Goal: Task Accomplishment & Management: Manage account settings

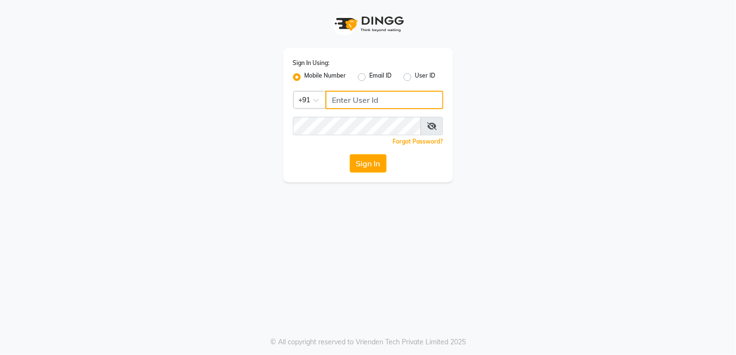
click at [346, 95] on input "Username" at bounding box center [385, 100] width 118 height 18
type input "9136266936"
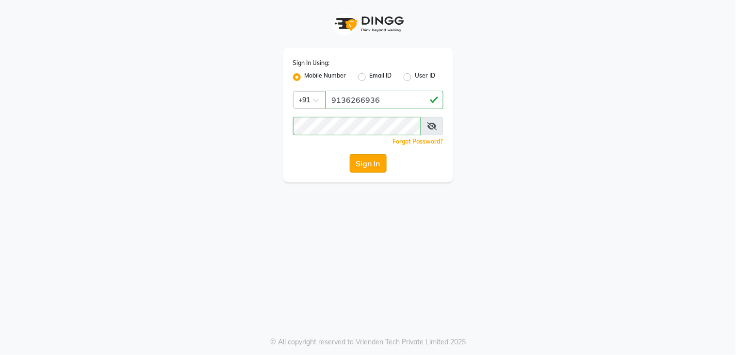
click at [367, 167] on button "Sign In" at bounding box center [368, 163] width 37 height 18
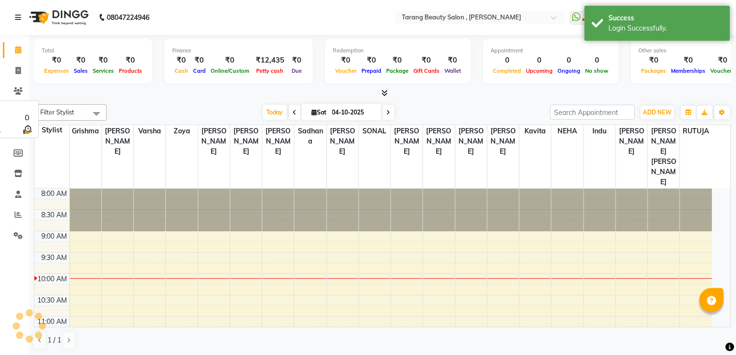
select select "en"
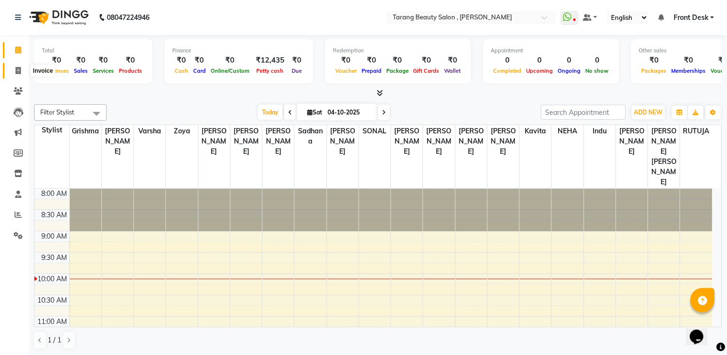
click at [13, 75] on span at bounding box center [18, 71] width 17 height 11
select select "service"
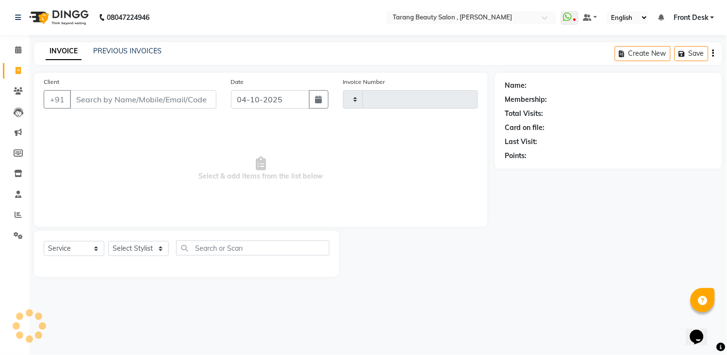
type input "3153"
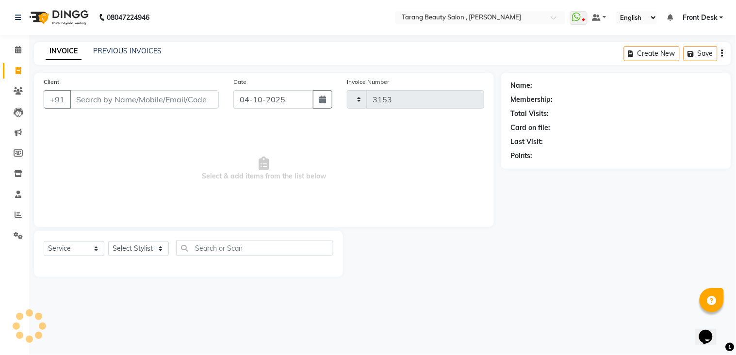
select select "5133"
click at [125, 100] on input "Client" at bounding box center [144, 99] width 149 height 18
click at [151, 100] on input "Client" at bounding box center [144, 99] width 149 height 18
click at [137, 104] on input "Client" at bounding box center [144, 99] width 149 height 18
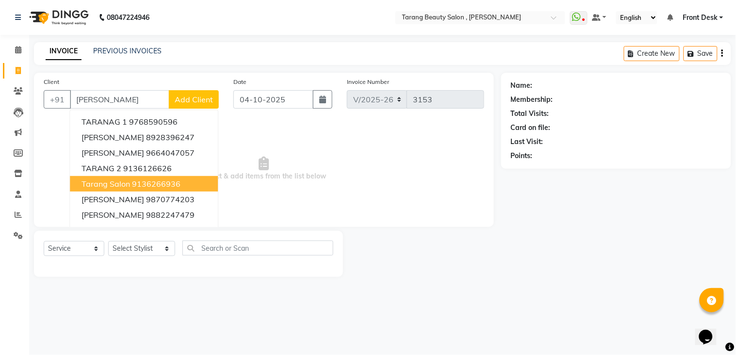
click at [154, 176] on button "tarang Salon 9136266936" at bounding box center [144, 184] width 148 height 16
type input "9136266936"
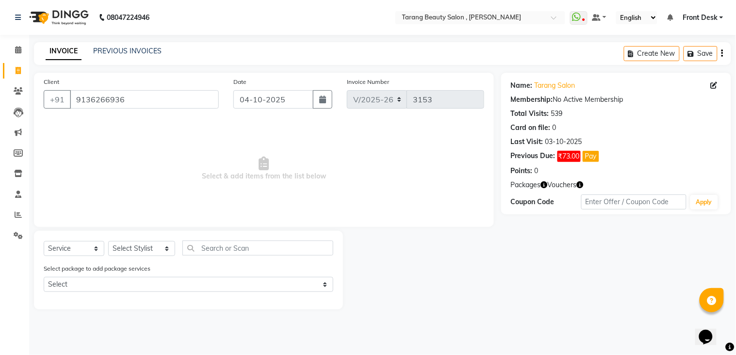
click at [126, 241] on div "Select Service Product Membership Package Voucher Prepaid Gift Card Select Styl…" at bounding box center [189, 252] width 290 height 23
click at [130, 248] on select "Select Stylist [PERSON_NAME] [PERSON_NAME] [PERSON_NAME] KHAMDARE [PERSON_NAME]…" at bounding box center [141, 248] width 67 height 15
select select "33033"
click at [108, 242] on select "Select Stylist [PERSON_NAME] [PERSON_NAME] [PERSON_NAME] KHAMDARE [PERSON_NAME]…" at bounding box center [141, 248] width 67 height 15
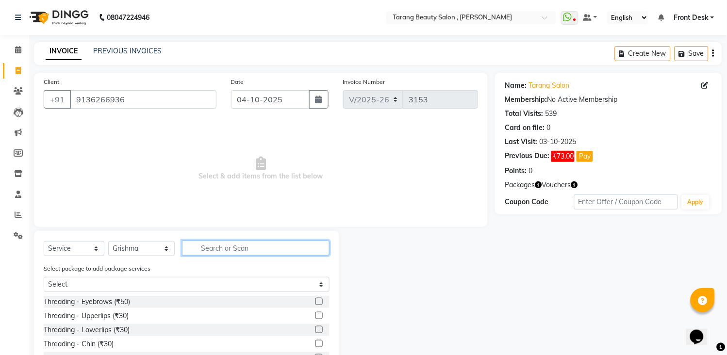
click at [216, 250] on input "text" at bounding box center [256, 248] width 148 height 15
click at [316, 302] on label at bounding box center [319, 301] width 7 height 7
click at [316, 302] on input "checkbox" at bounding box center [319, 302] width 6 height 6
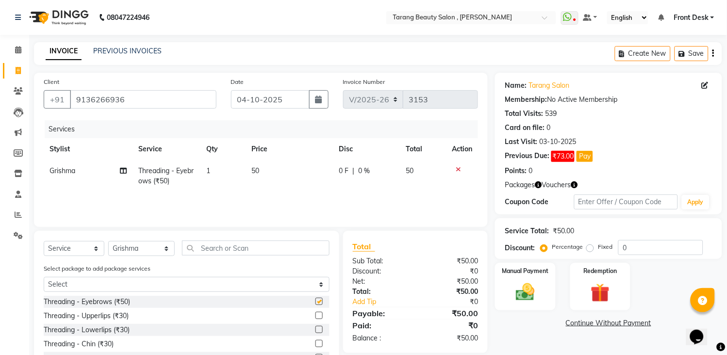
checkbox input "false"
click at [290, 252] on input "text" at bounding box center [256, 248] width 148 height 15
click at [458, 169] on icon at bounding box center [458, 169] width 5 height 7
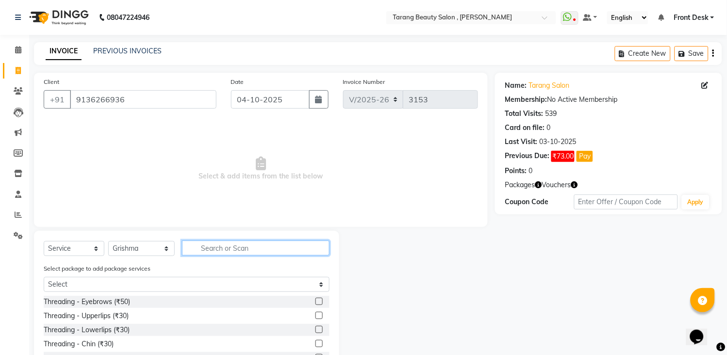
click at [297, 246] on input "text" at bounding box center [256, 248] width 148 height 15
type input "80"
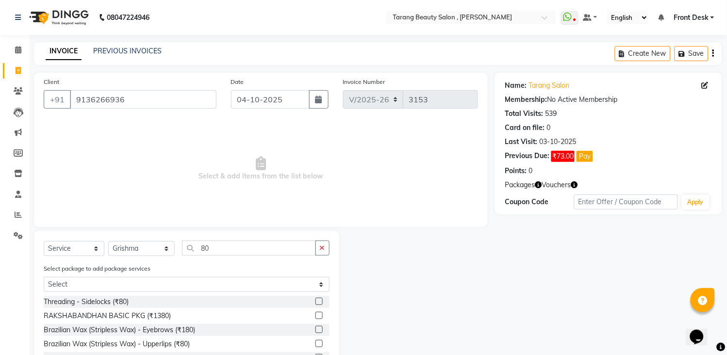
click at [316, 344] on label at bounding box center [319, 343] width 7 height 7
click at [316, 344] on input "checkbox" at bounding box center [319, 344] width 6 height 6
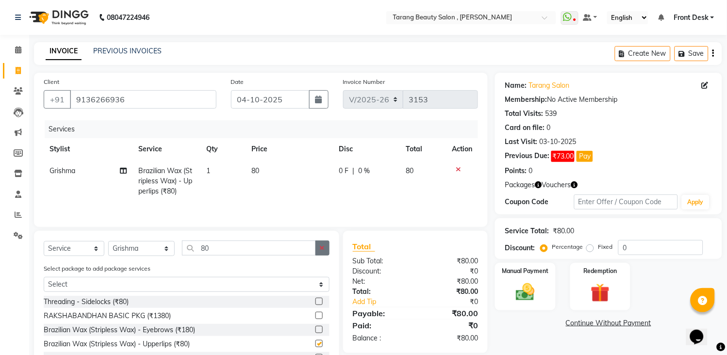
scroll to position [68, 0]
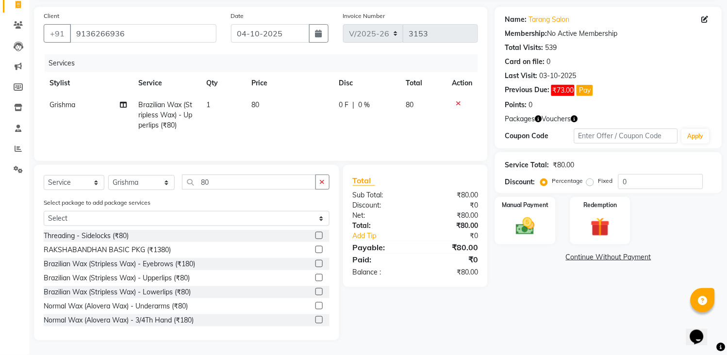
checkbox input "false"
click at [322, 181] on icon "button" at bounding box center [322, 182] width 5 height 7
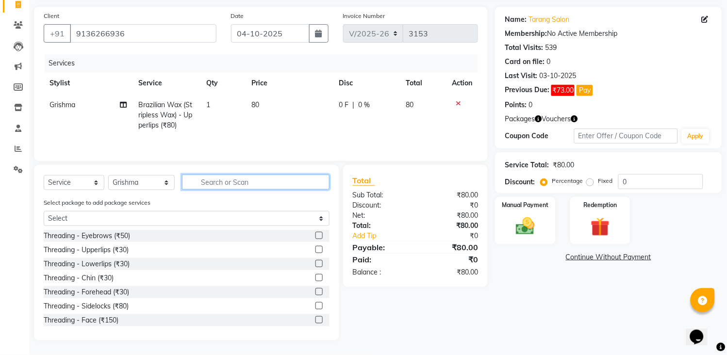
click at [309, 181] on input "text" at bounding box center [256, 182] width 148 height 15
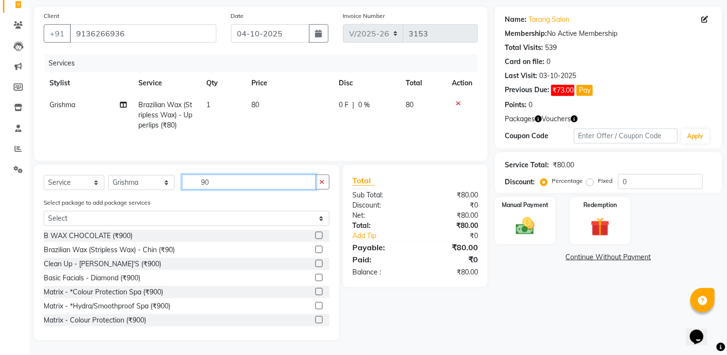
type input "90"
click at [316, 249] on label at bounding box center [319, 249] width 7 height 7
click at [316, 249] on input "checkbox" at bounding box center [319, 250] width 6 height 6
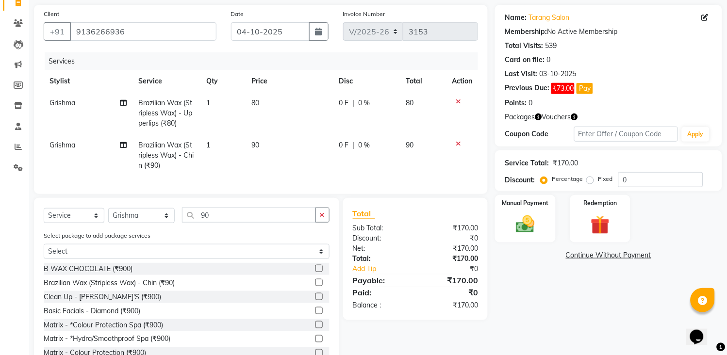
checkbox input "false"
click at [301, 154] on td "90" at bounding box center [290, 155] width 88 height 42
select select "33033"
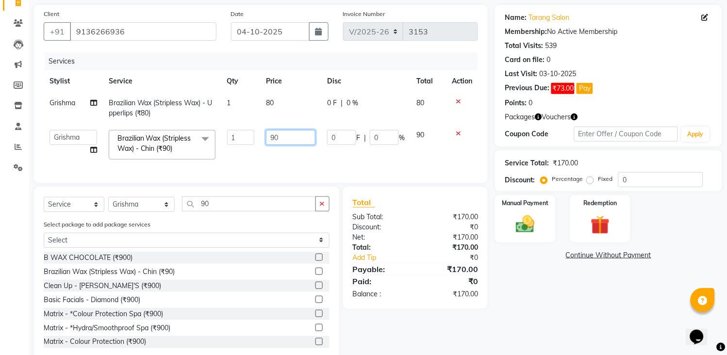
click at [304, 139] on input "90" at bounding box center [291, 137] width 50 height 15
type input "9"
type input "100"
click at [301, 157] on td "100" at bounding box center [290, 144] width 61 height 41
select select "33033"
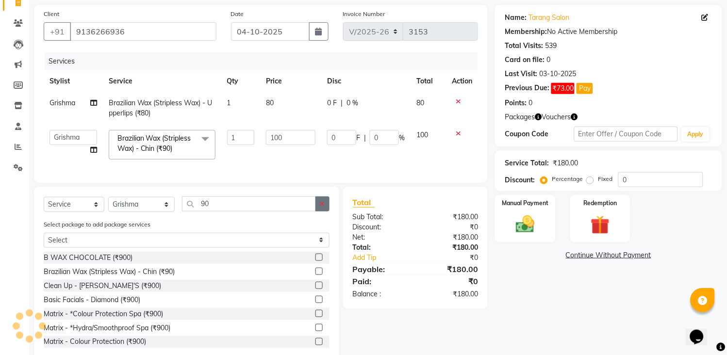
click at [322, 212] on button "button" at bounding box center [323, 204] width 14 height 15
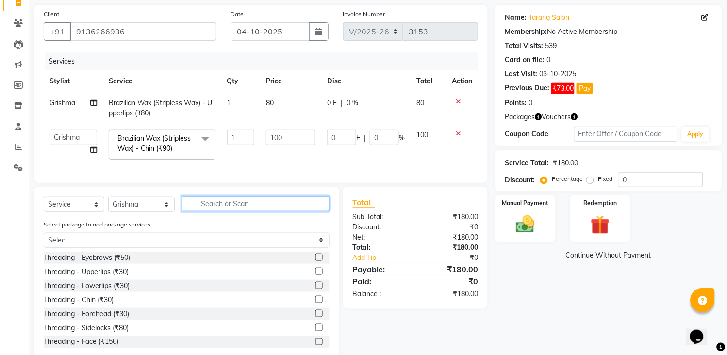
click at [300, 211] on input "text" at bounding box center [256, 204] width 148 height 15
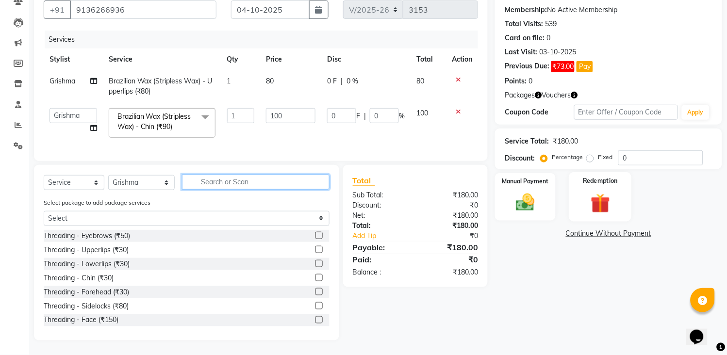
scroll to position [99, 0]
click at [521, 196] on img at bounding box center [526, 203] width 32 height 23
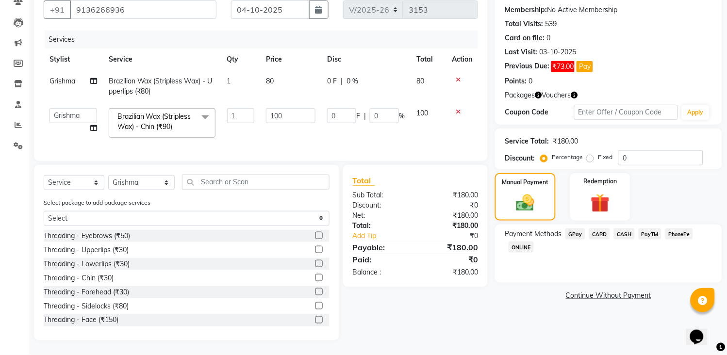
click at [292, 75] on td "80" at bounding box center [290, 86] width 61 height 32
select select "33033"
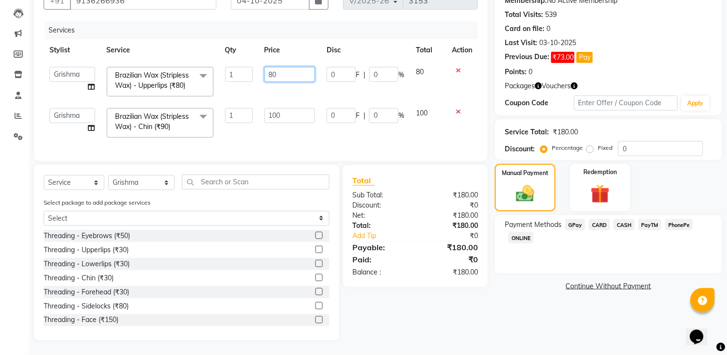
click at [292, 75] on input "80" at bounding box center [290, 74] width 51 height 15
type input "8"
type input "80"
click at [301, 108] on input "100" at bounding box center [290, 115] width 51 height 15
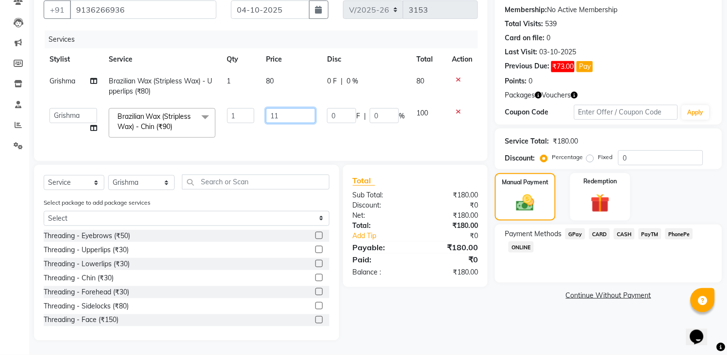
type input "110"
click at [300, 119] on td "110" at bounding box center [290, 122] width 61 height 41
select select "33033"
click at [571, 229] on span "GPay" at bounding box center [576, 234] width 20 height 11
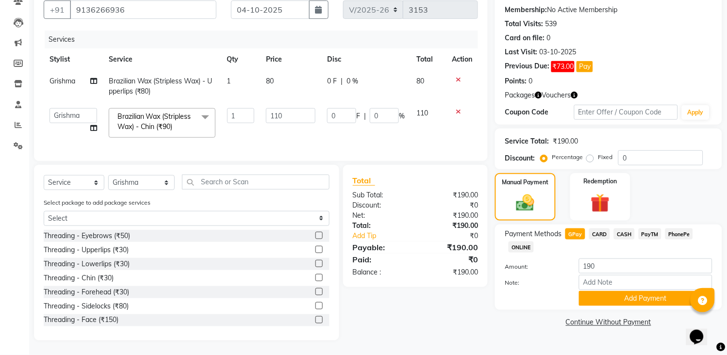
click at [623, 229] on span "CASH" at bounding box center [624, 234] width 21 height 11
click at [634, 291] on button "Add Payment" at bounding box center [646, 298] width 134 height 15
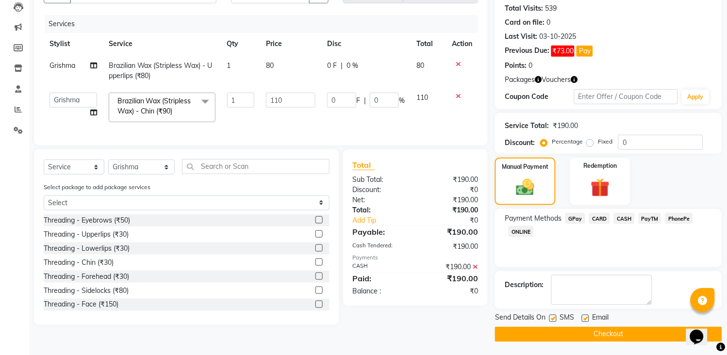
scroll to position [107, 0]
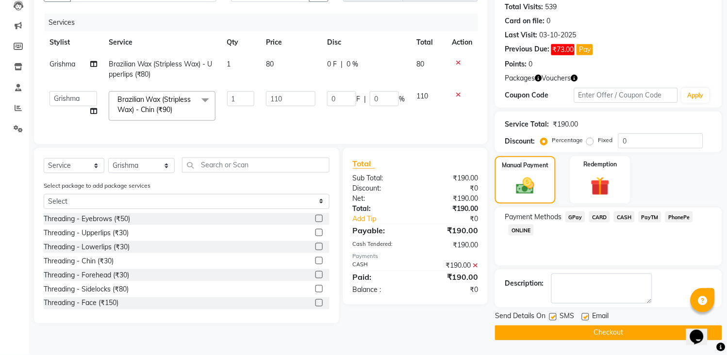
click at [641, 328] on button "Checkout" at bounding box center [608, 333] width 227 height 15
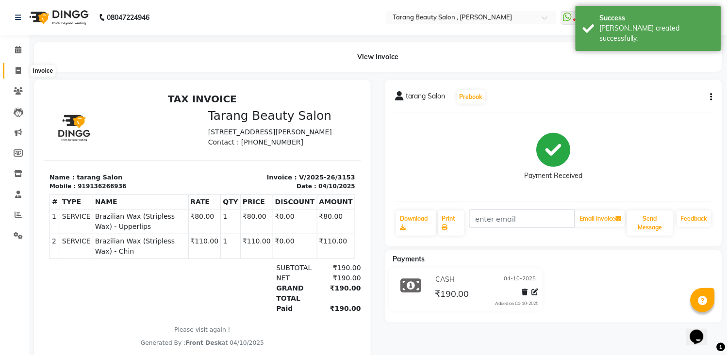
click at [17, 69] on icon at bounding box center [18, 70] width 5 height 7
select select "5133"
select select "service"
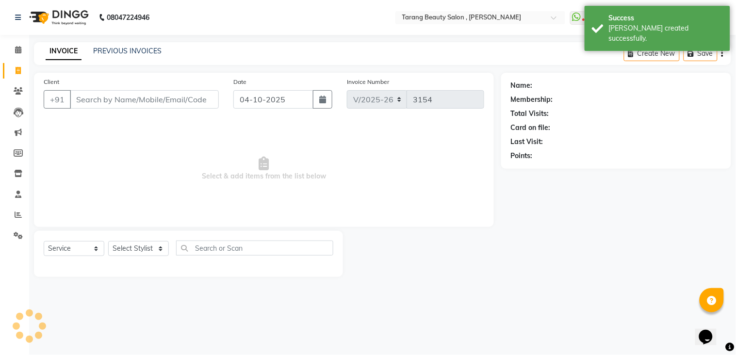
click at [103, 105] on input "Client" at bounding box center [144, 99] width 149 height 18
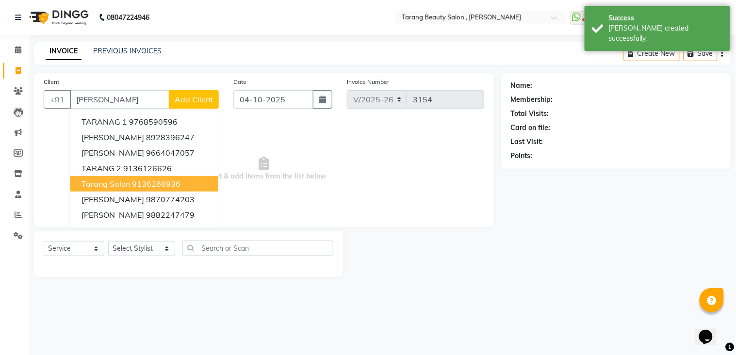
click at [117, 181] on span "tarang Salon" at bounding box center [106, 184] width 49 height 10
type input "9136266936"
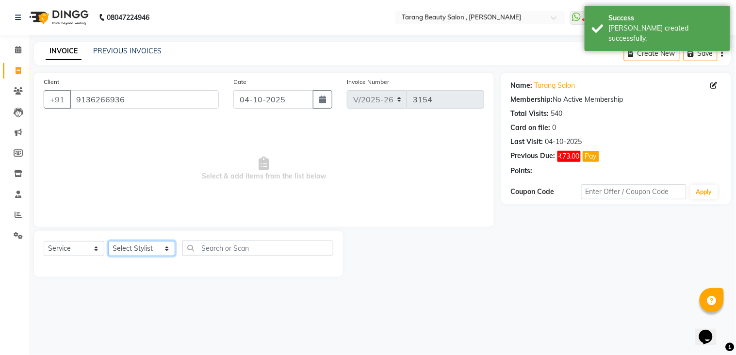
click at [137, 247] on select "Select Stylist [PERSON_NAME] [PERSON_NAME] [PERSON_NAME] KHAMDARE [PERSON_NAME]…" at bounding box center [141, 248] width 67 height 15
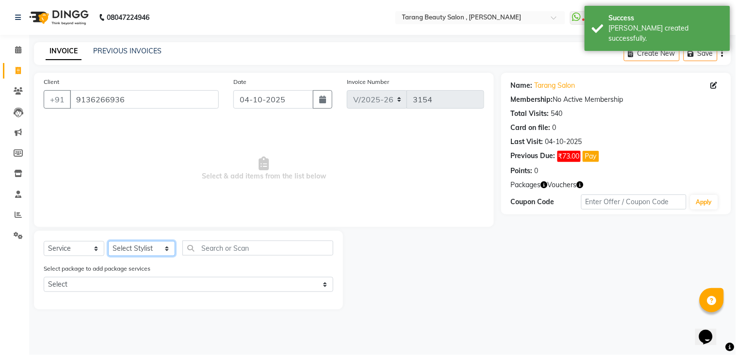
select select "33060"
click at [108, 242] on select "Select Stylist [PERSON_NAME] [PERSON_NAME] [PERSON_NAME] KHAMDARE [PERSON_NAME]…" at bounding box center [141, 248] width 67 height 15
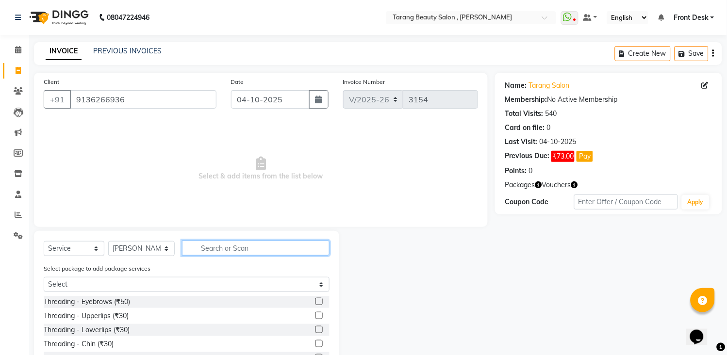
click at [216, 250] on input "text" at bounding box center [256, 248] width 148 height 15
drag, startPoint x: 256, startPoint y: 245, endPoint x: 251, endPoint y: 250, distance: 7.6
click at [255, 247] on input "text" at bounding box center [256, 248] width 148 height 15
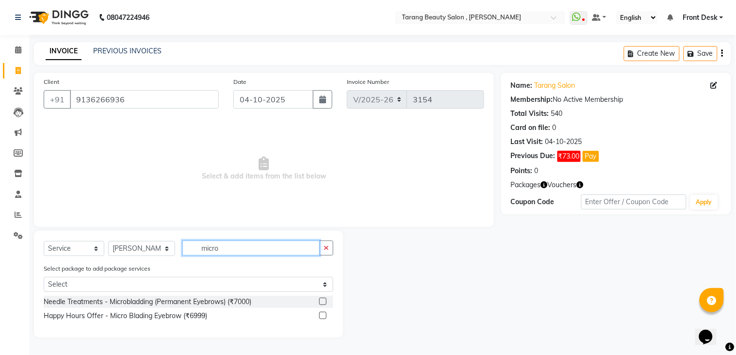
type input "micro"
click at [322, 300] on label at bounding box center [322, 301] width 7 height 7
click at [322, 300] on input "checkbox" at bounding box center [322, 302] width 6 height 6
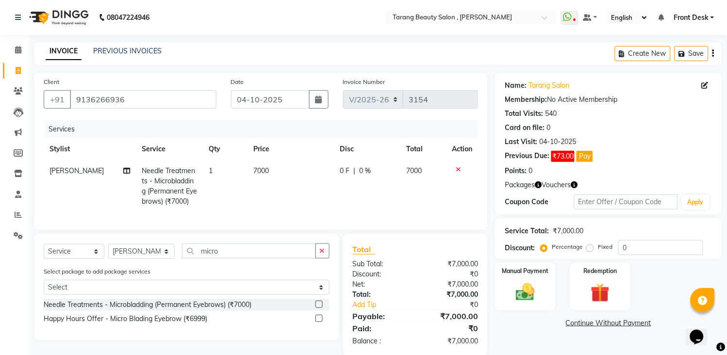
checkbox input "false"
drag, startPoint x: 287, startPoint y: 154, endPoint x: 289, endPoint y: 166, distance: 11.9
click at [287, 155] on th "Price" at bounding box center [291, 149] width 86 height 22
click at [289, 166] on td "7000" at bounding box center [291, 186] width 86 height 52
select select "33060"
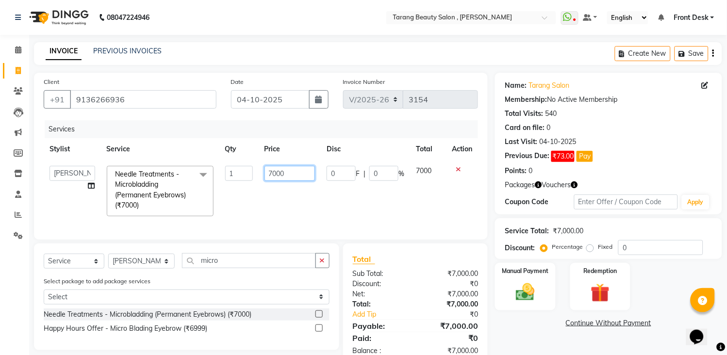
click at [292, 171] on input "7000" at bounding box center [290, 173] width 51 height 15
type input "7"
type input "6500"
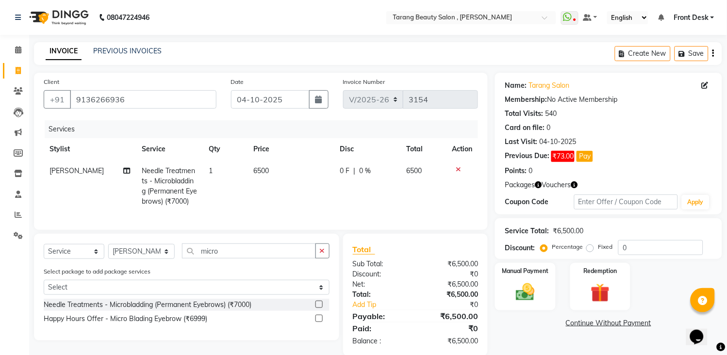
click at [308, 210] on td "6500" at bounding box center [291, 186] width 86 height 52
select select "33060"
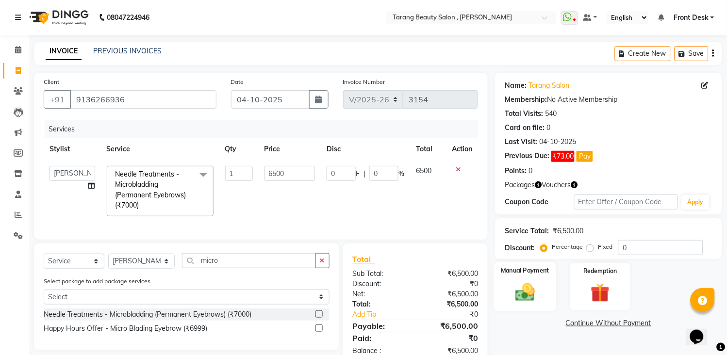
click at [525, 285] on img at bounding box center [526, 293] width 32 height 23
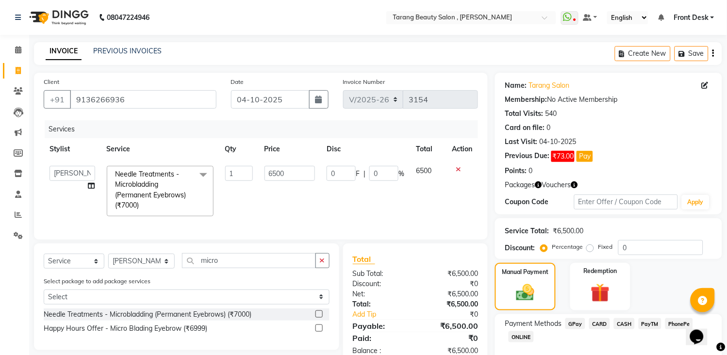
scroll to position [51, 0]
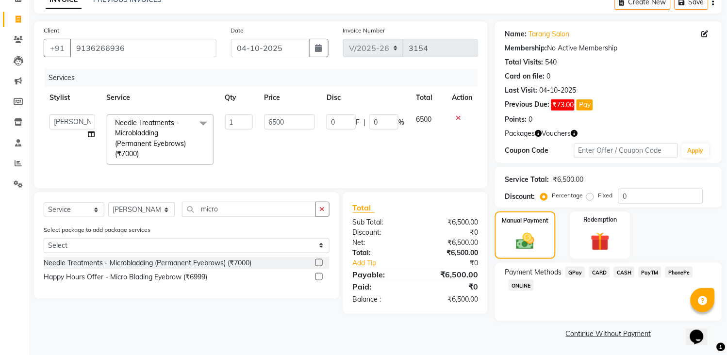
click at [624, 274] on span "CASH" at bounding box center [624, 272] width 21 height 11
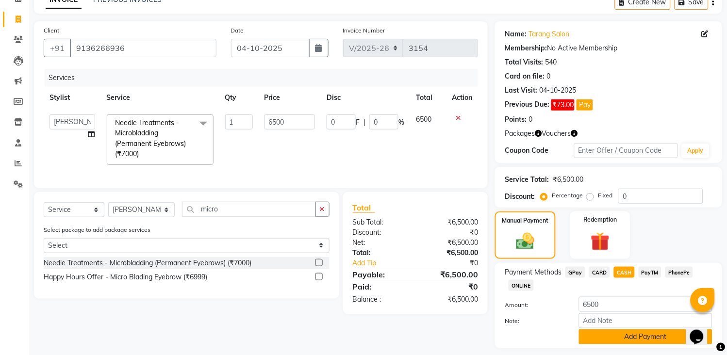
click at [640, 342] on button "Add Payment" at bounding box center [646, 337] width 134 height 15
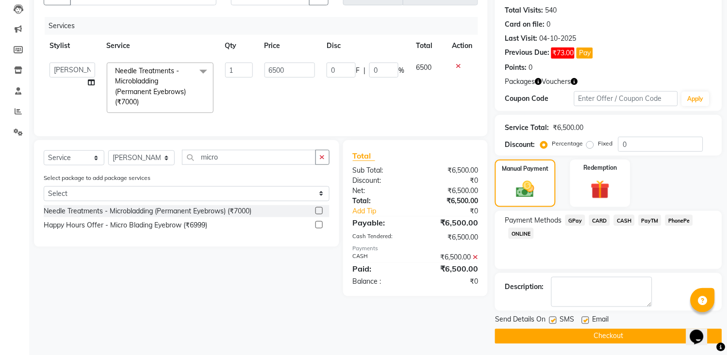
scroll to position [107, 0]
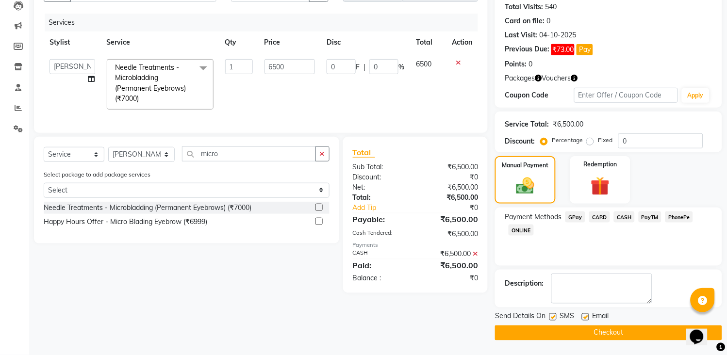
click at [637, 330] on button "Checkout" at bounding box center [608, 333] width 227 height 15
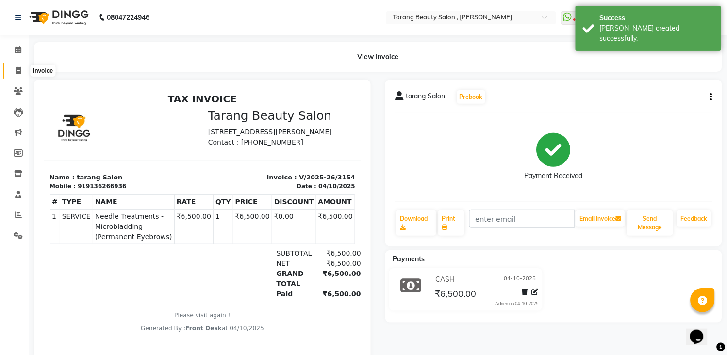
drag, startPoint x: 16, startPoint y: 67, endPoint x: 22, endPoint y: 66, distance: 6.4
click at [16, 67] on icon at bounding box center [18, 70] width 5 height 7
select select "service"
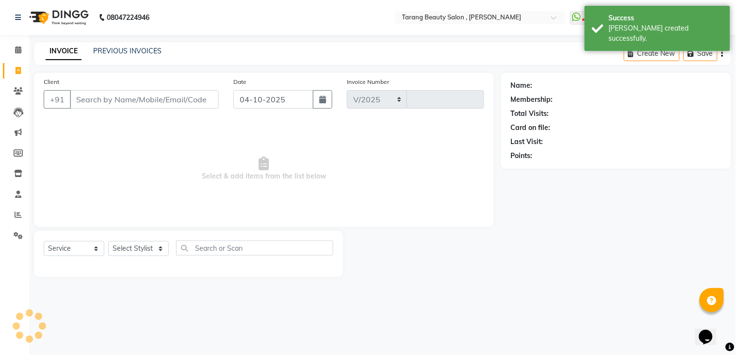
select select "5133"
type input "3155"
click at [161, 101] on input "Client" at bounding box center [144, 99] width 149 height 18
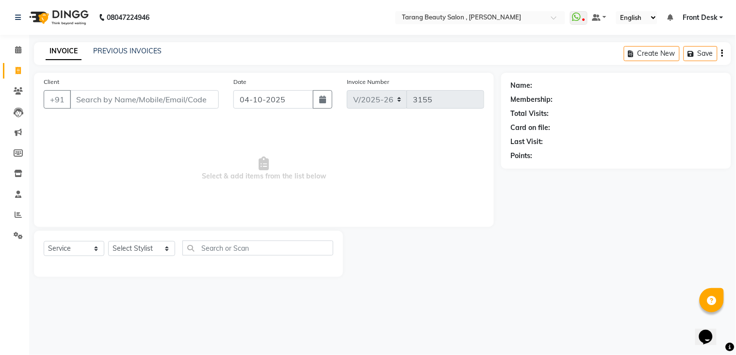
click at [91, 90] on input "Client" at bounding box center [144, 99] width 149 height 18
click at [94, 99] on input "Client" at bounding box center [144, 99] width 149 height 18
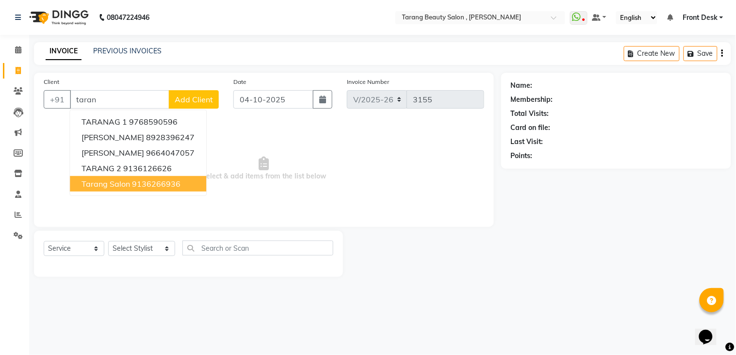
click at [118, 184] on span "tarang Salon" at bounding box center [106, 184] width 49 height 10
type input "9136266936"
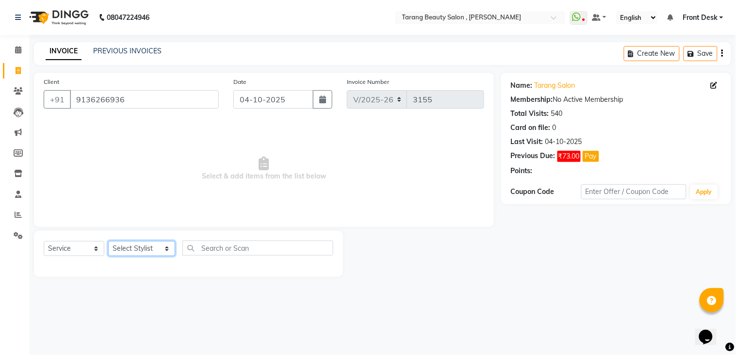
click at [144, 248] on select "Select Stylist [PERSON_NAME] [PERSON_NAME] [PERSON_NAME] KHAMDARE [PERSON_NAME]…" at bounding box center [141, 248] width 67 height 15
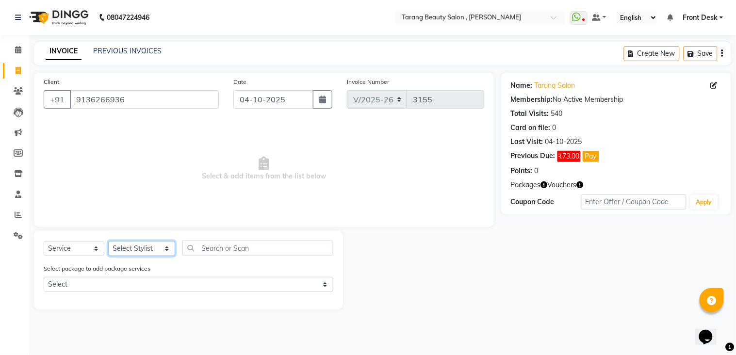
select select "47114"
click at [108, 242] on select "Select Stylist [PERSON_NAME] [PERSON_NAME] [PERSON_NAME] KHAMDARE [PERSON_NAME]…" at bounding box center [141, 248] width 67 height 15
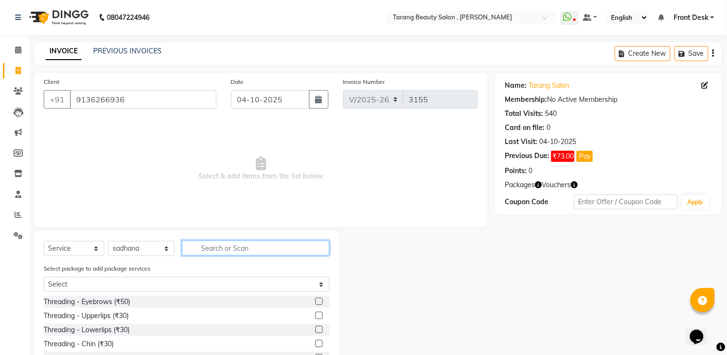
click at [215, 245] on input "text" at bounding box center [256, 248] width 148 height 15
click at [316, 302] on label at bounding box center [319, 301] width 7 height 7
click at [316, 302] on input "checkbox" at bounding box center [319, 302] width 6 height 6
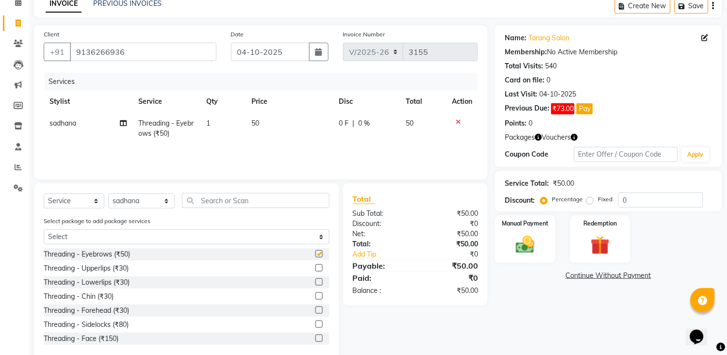
scroll to position [66, 0]
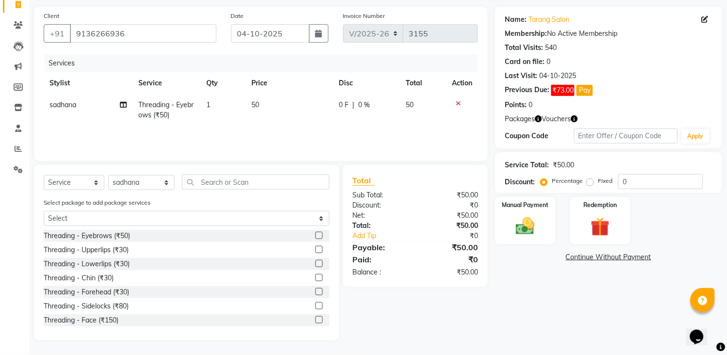
checkbox input "false"
click at [316, 293] on label at bounding box center [319, 291] width 7 height 7
click at [316, 293] on input "checkbox" at bounding box center [319, 292] width 6 height 6
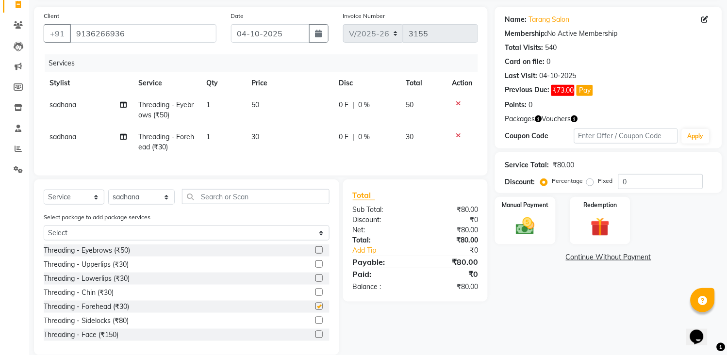
checkbox input "false"
click at [298, 204] on input "text" at bounding box center [256, 196] width 148 height 15
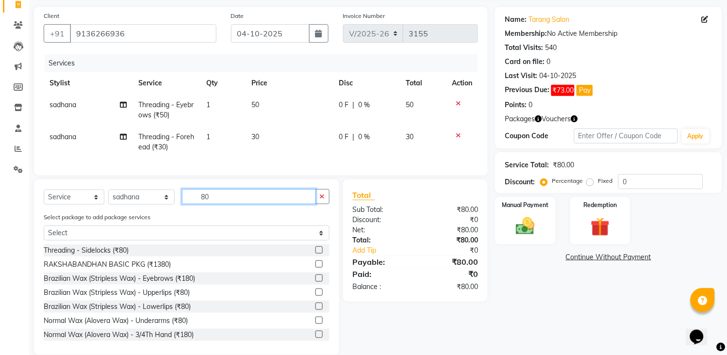
type input "80"
click at [316, 296] on label at bounding box center [319, 292] width 7 height 7
click at [316, 296] on input "checkbox" at bounding box center [319, 293] width 6 height 6
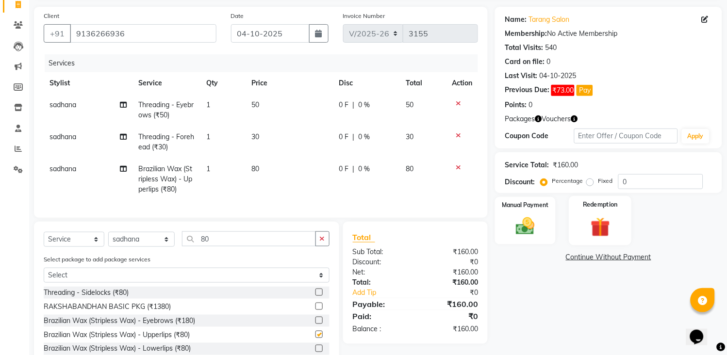
checkbox input "false"
click at [324, 242] on icon "button" at bounding box center [322, 238] width 5 height 7
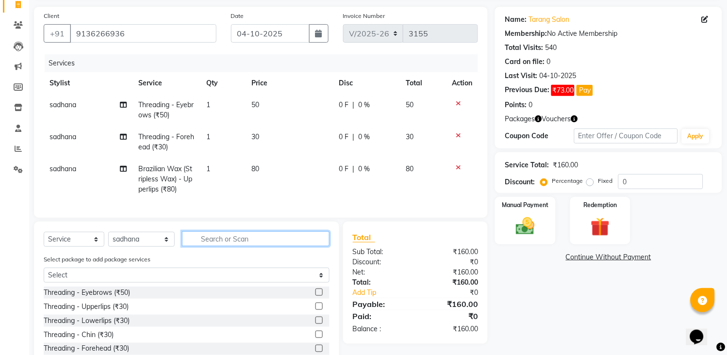
click at [304, 247] on input "text" at bounding box center [256, 239] width 148 height 15
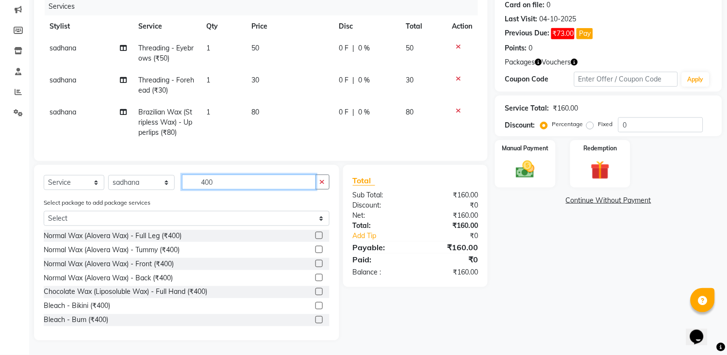
scroll to position [132, 0]
type input "400"
click at [316, 290] on label at bounding box center [319, 291] width 7 height 7
click at [316, 290] on input "checkbox" at bounding box center [319, 292] width 6 height 6
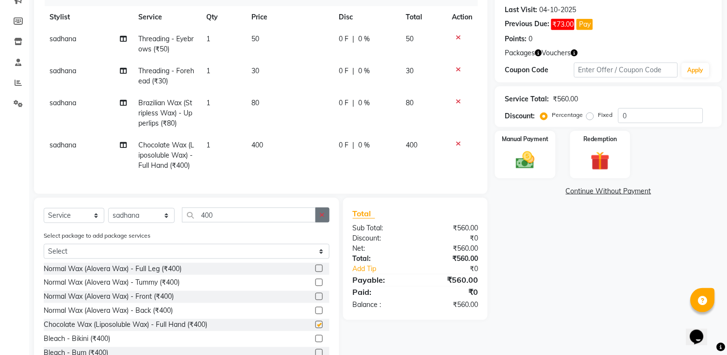
checkbox input "false"
click at [322, 218] on icon "button" at bounding box center [322, 215] width 5 height 7
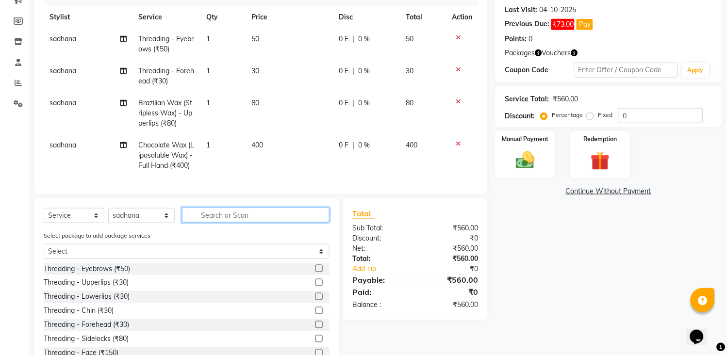
click at [312, 223] on input "text" at bounding box center [256, 215] width 148 height 15
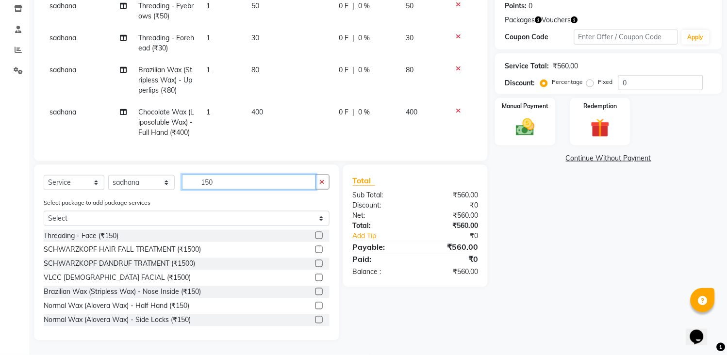
scroll to position [54, 0]
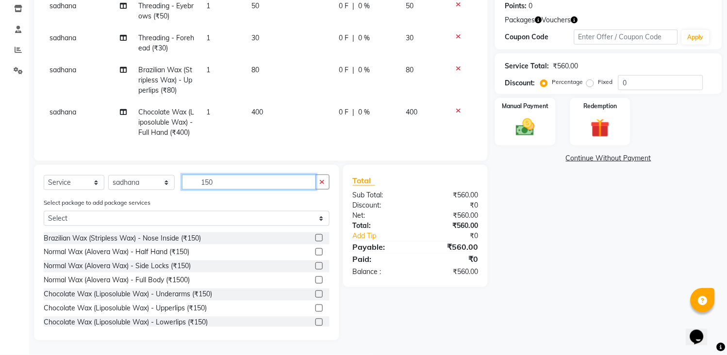
type input "150"
click at [316, 295] on label at bounding box center [319, 294] width 7 height 7
click at [316, 295] on input "checkbox" at bounding box center [319, 295] width 6 height 6
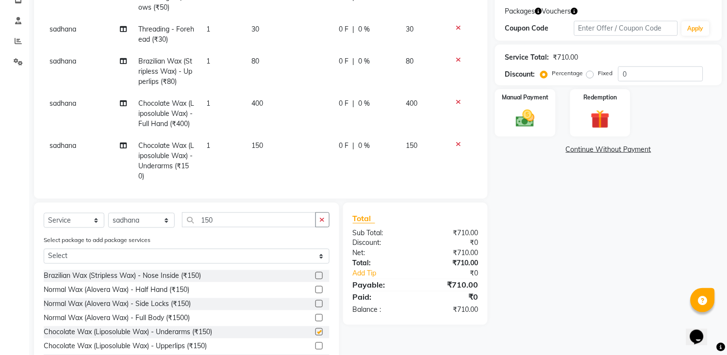
checkbox input "false"
click at [138, 217] on select "Select Stylist [PERSON_NAME] [PERSON_NAME] [PERSON_NAME] KHAMDARE [PERSON_NAME]…" at bounding box center [141, 220] width 67 height 15
select select "62601"
click at [108, 213] on select "Select Stylist [PERSON_NAME] [PERSON_NAME] [PERSON_NAME] KHAMDARE [PERSON_NAME]…" at bounding box center [141, 220] width 67 height 15
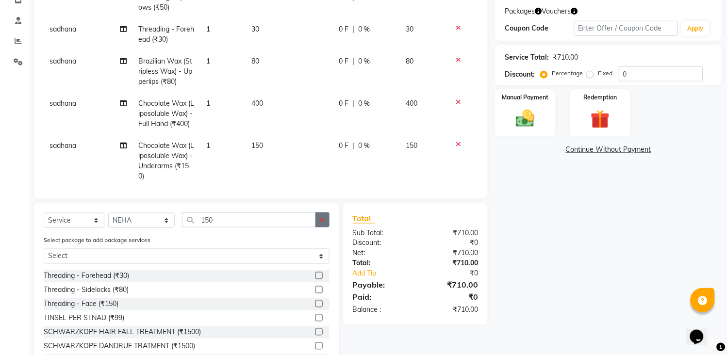
click at [317, 222] on button "button" at bounding box center [323, 220] width 14 height 15
click at [306, 222] on input "text" at bounding box center [256, 220] width 148 height 15
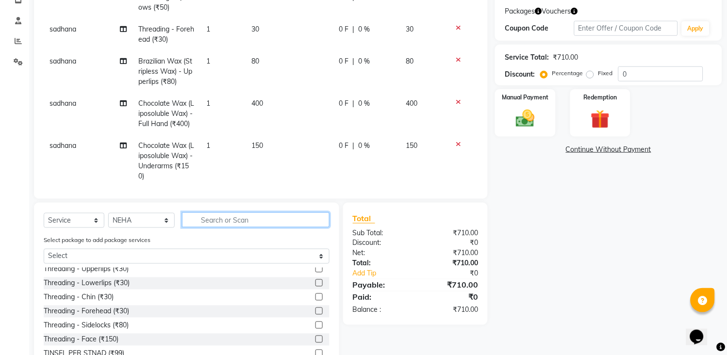
scroll to position [0, 0]
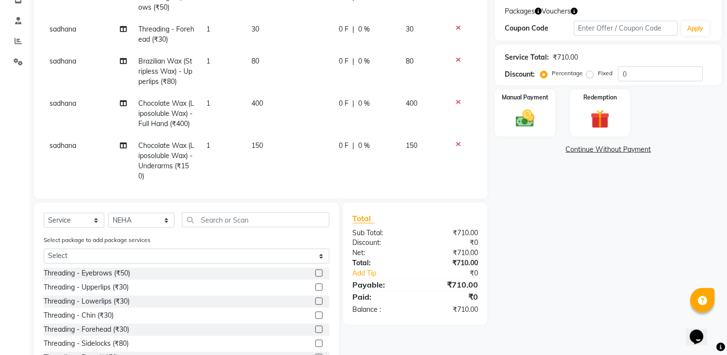
click at [316, 273] on label at bounding box center [319, 273] width 7 height 7
click at [316, 273] on input "checkbox" at bounding box center [319, 274] width 6 height 6
checkbox input "false"
click at [316, 285] on label at bounding box center [319, 287] width 7 height 7
click at [316, 285] on input "checkbox" at bounding box center [319, 288] width 6 height 6
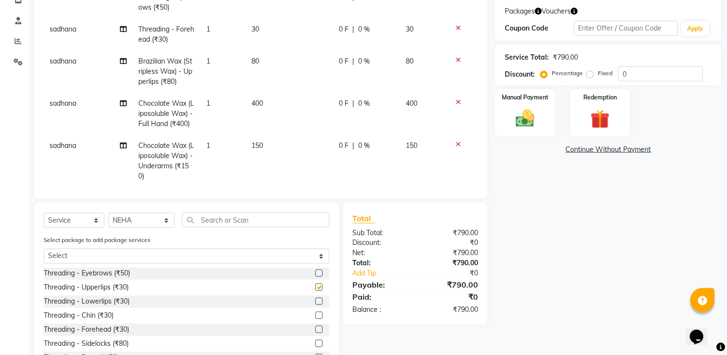
checkbox input "false"
click at [231, 220] on input "text" at bounding box center [256, 220] width 148 height 15
click at [316, 273] on label at bounding box center [319, 273] width 7 height 7
click at [316, 273] on input "checkbox" at bounding box center [319, 274] width 6 height 6
click at [316, 273] on label at bounding box center [319, 273] width 7 height 7
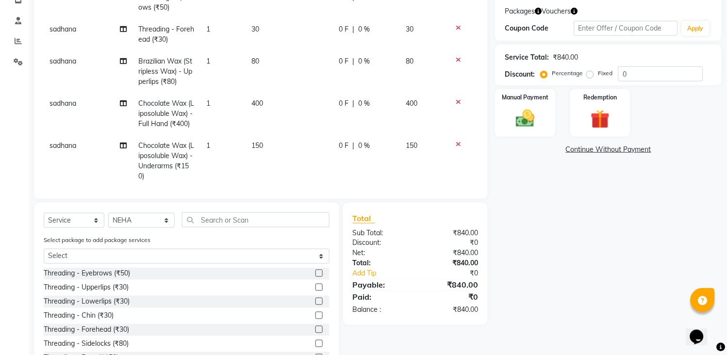
click at [316, 273] on input "checkbox" at bounding box center [319, 274] width 6 height 6
checkbox input "false"
click at [150, 223] on select "Select Stylist [PERSON_NAME] [PERSON_NAME] [PERSON_NAME] KHAMDARE [PERSON_NAME]…" at bounding box center [141, 220] width 67 height 15
select select "47114"
click at [108, 213] on select "Select Stylist [PERSON_NAME] [PERSON_NAME] [PERSON_NAME] KHAMDARE [PERSON_NAME]…" at bounding box center [141, 220] width 67 height 15
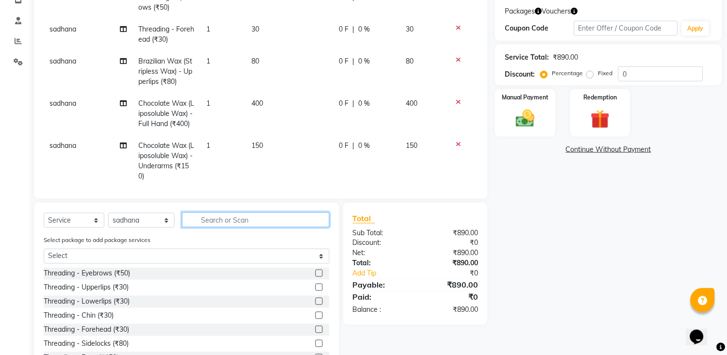
click at [218, 220] on input "text" at bounding box center [256, 220] width 148 height 15
click at [316, 273] on label at bounding box center [319, 273] width 7 height 7
click at [316, 273] on input "checkbox" at bounding box center [319, 274] width 6 height 6
checkbox input "false"
click at [316, 328] on label at bounding box center [319, 329] width 7 height 7
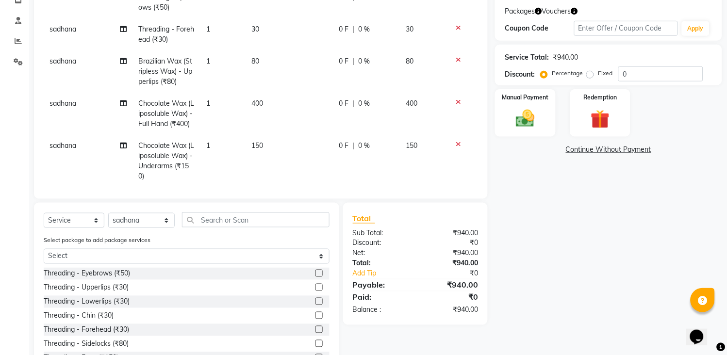
click at [316, 328] on input "checkbox" at bounding box center [319, 330] width 6 height 6
checkbox input "false"
click at [302, 225] on input "text" at bounding box center [256, 220] width 148 height 15
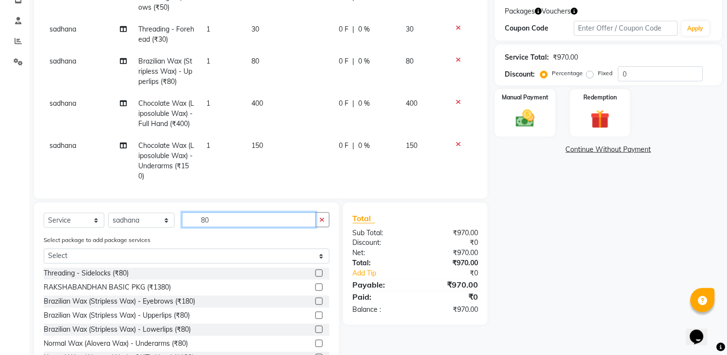
type input "80"
click at [316, 317] on label at bounding box center [319, 315] width 7 height 7
click at [316, 317] on input "checkbox" at bounding box center [319, 316] width 6 height 6
checkbox input "false"
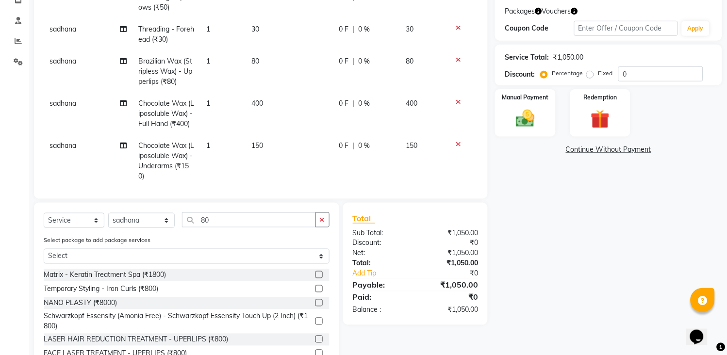
scroll to position [290, 0]
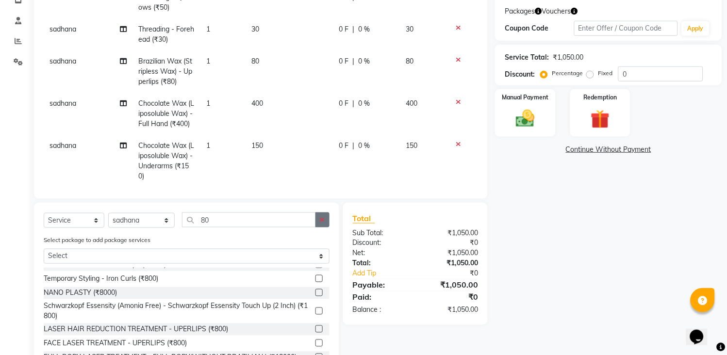
click at [317, 218] on button "button" at bounding box center [323, 220] width 14 height 15
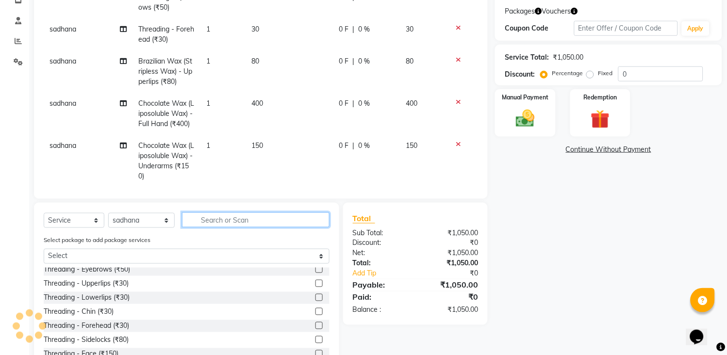
scroll to position [0, 0]
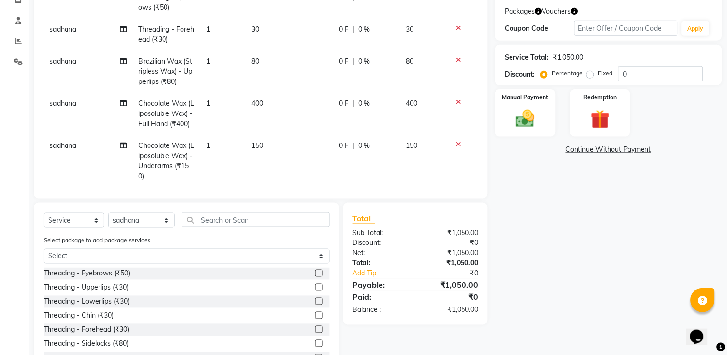
click at [316, 271] on label at bounding box center [319, 273] width 7 height 7
click at [316, 271] on input "checkbox" at bounding box center [319, 274] width 6 height 6
checkbox input "false"
click at [137, 214] on select "Select Stylist [PERSON_NAME] [PERSON_NAME] [PERSON_NAME] KHAMDARE [PERSON_NAME]…" at bounding box center [141, 220] width 67 height 15
select select "62601"
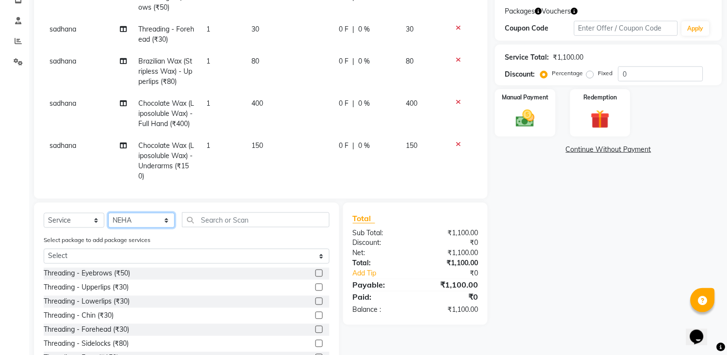
click at [108, 213] on select "Select Stylist [PERSON_NAME] [PERSON_NAME] [PERSON_NAME] KHAMDARE [PERSON_NAME]…" at bounding box center [141, 220] width 67 height 15
click at [316, 275] on label at bounding box center [319, 273] width 7 height 7
click at [316, 275] on input "checkbox" at bounding box center [319, 274] width 6 height 6
checkbox input "false"
click at [299, 225] on input "text" at bounding box center [256, 220] width 148 height 15
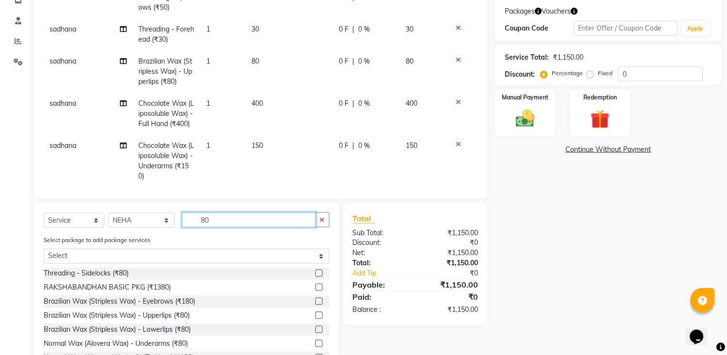
type input "80"
click at [316, 315] on label at bounding box center [319, 315] width 7 height 7
click at [316, 315] on input "checkbox" at bounding box center [319, 316] width 6 height 6
checkbox input "false"
click at [323, 221] on icon "button" at bounding box center [322, 220] width 5 height 7
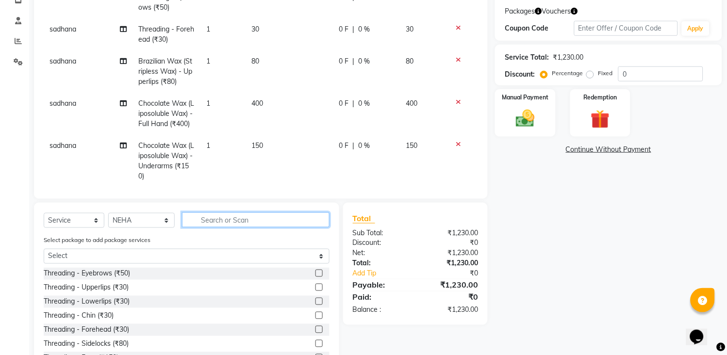
click at [275, 223] on input "text" at bounding box center [256, 220] width 148 height 15
click at [245, 219] on input "text" at bounding box center [256, 220] width 148 height 15
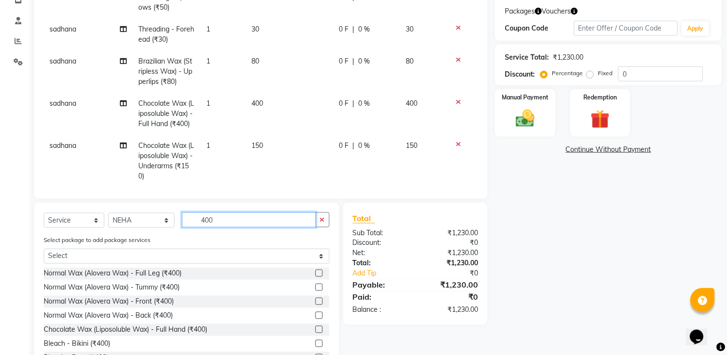
type input "400"
click at [316, 331] on label at bounding box center [319, 329] width 7 height 7
click at [316, 331] on input "checkbox" at bounding box center [319, 330] width 6 height 6
checkbox input "false"
click at [320, 220] on icon "button" at bounding box center [322, 220] width 5 height 7
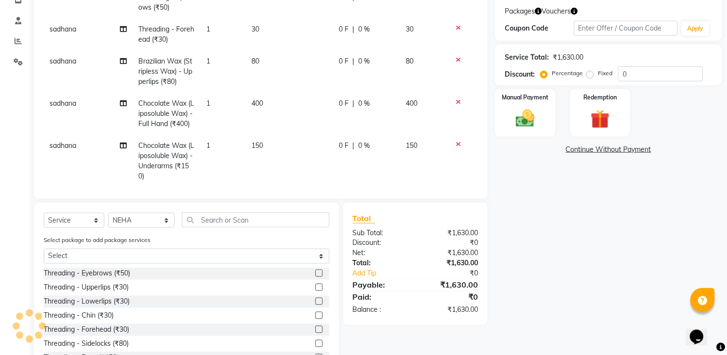
click at [280, 227] on div "Select Service Product Membership Package Voucher Prepaid Gift Card Select Styl…" at bounding box center [187, 224] width 286 height 23
click at [272, 225] on input "text" at bounding box center [256, 220] width 148 height 15
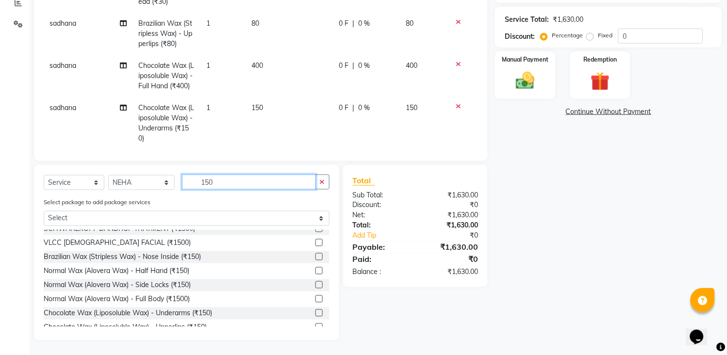
scroll to position [54, 0]
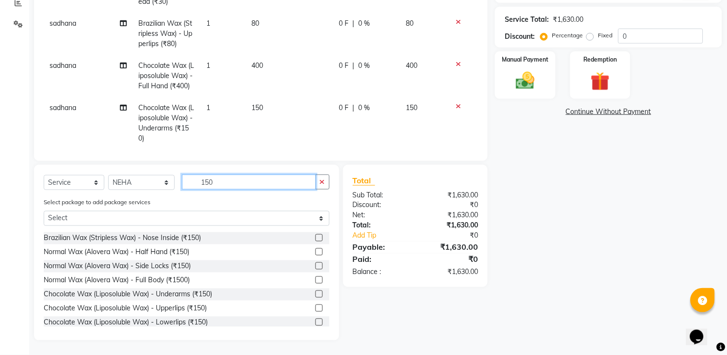
type input "150"
click at [316, 294] on label at bounding box center [319, 294] width 7 height 7
click at [316, 294] on input "checkbox" at bounding box center [319, 295] width 6 height 6
checkbox input "false"
click at [136, 183] on select "Select Stylist [PERSON_NAME] [PERSON_NAME] [PERSON_NAME] KHAMDARE [PERSON_NAME]…" at bounding box center [141, 182] width 67 height 15
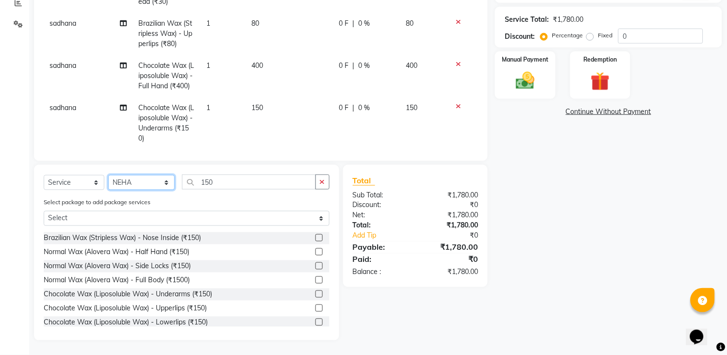
select select "87523"
click at [108, 175] on select "Select Stylist [PERSON_NAME] [PERSON_NAME] [PERSON_NAME] KHAMDARE [PERSON_NAME]…" at bounding box center [141, 182] width 67 height 15
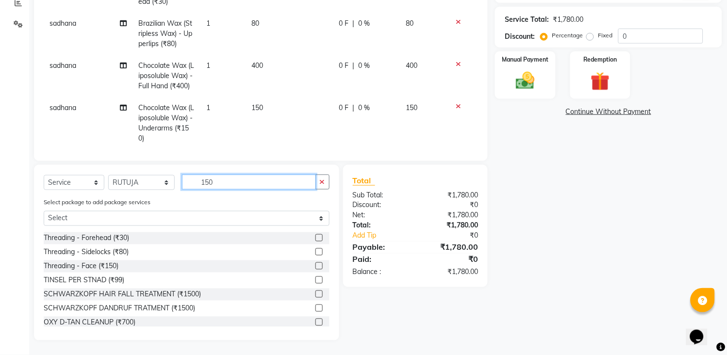
click at [314, 184] on input "150" at bounding box center [249, 182] width 134 height 15
click at [323, 188] on button "button" at bounding box center [323, 182] width 14 height 15
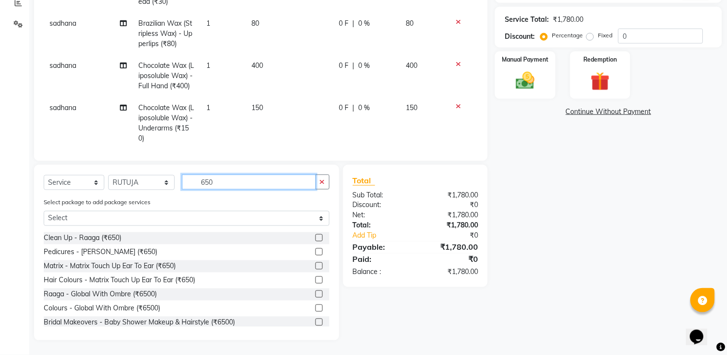
scroll to position [40, 0]
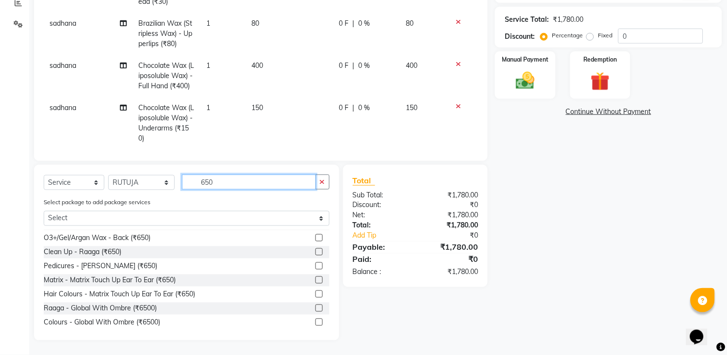
type input "650"
click at [316, 250] on label at bounding box center [319, 252] width 7 height 7
click at [316, 250] on input "checkbox" at bounding box center [319, 253] width 6 height 6
checkbox input "false"
click at [324, 180] on icon "button" at bounding box center [322, 182] width 5 height 7
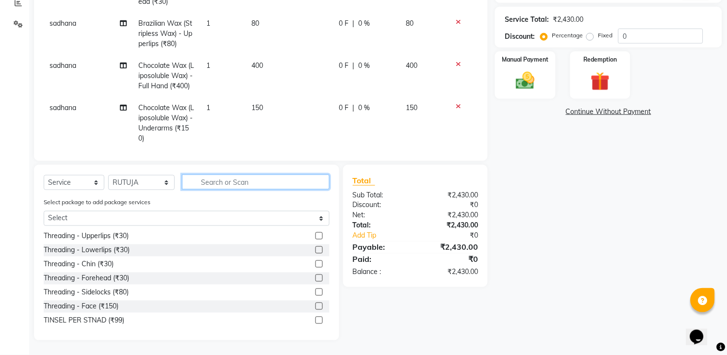
scroll to position [0, 0]
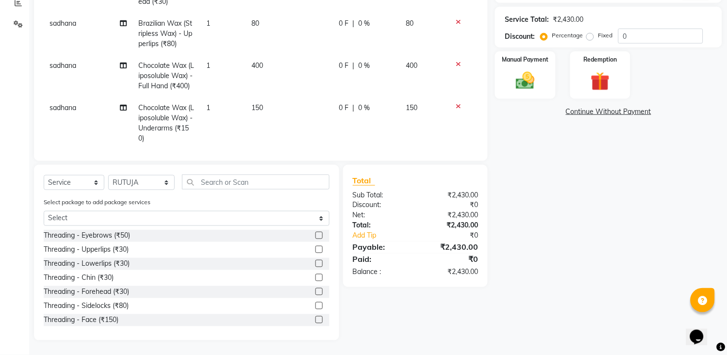
click at [316, 237] on label at bounding box center [319, 235] width 7 height 7
click at [316, 237] on input "checkbox" at bounding box center [319, 236] width 6 height 6
checkbox input "false"
click at [316, 249] on label at bounding box center [319, 249] width 7 height 7
click at [316, 249] on input "checkbox" at bounding box center [319, 250] width 6 height 6
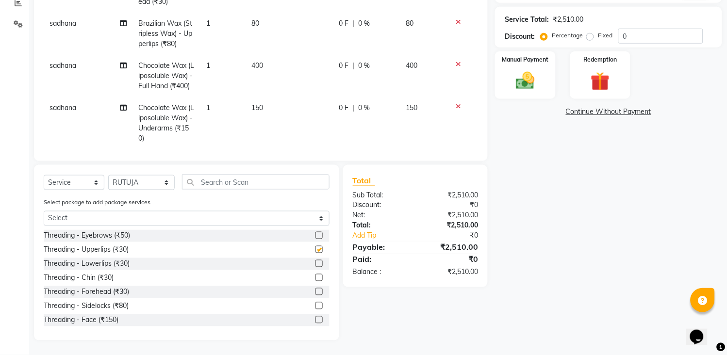
checkbox input "false"
click at [316, 278] on label at bounding box center [319, 277] width 7 height 7
click at [316, 278] on input "checkbox" at bounding box center [319, 278] width 6 height 6
checkbox input "false"
click at [151, 187] on select "Select Stylist [PERSON_NAME] [PERSON_NAME] [PERSON_NAME] KHAMDARE [PERSON_NAME]…" at bounding box center [141, 182] width 67 height 15
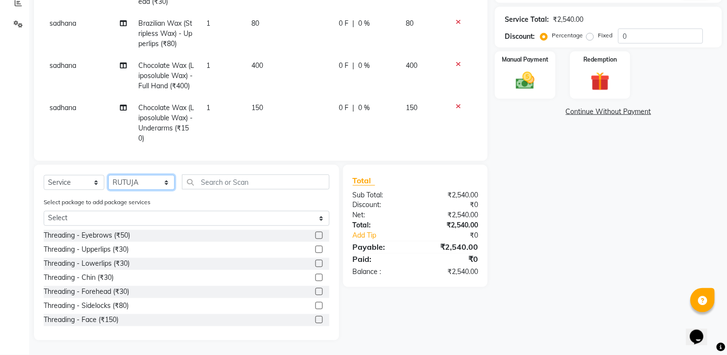
select select "47114"
click at [108, 175] on select "Select Stylist [PERSON_NAME] [PERSON_NAME] [PERSON_NAME] KHAMDARE [PERSON_NAME]…" at bounding box center [141, 182] width 67 height 15
click at [223, 185] on input "text" at bounding box center [256, 182] width 148 height 15
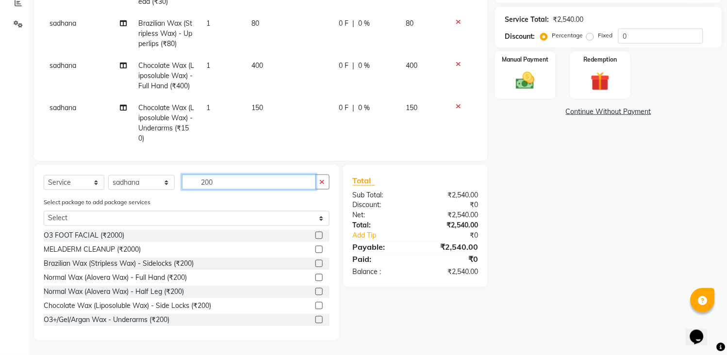
type input "200"
click at [316, 279] on label at bounding box center [319, 277] width 7 height 7
click at [316, 279] on input "checkbox" at bounding box center [319, 278] width 6 height 6
checkbox input "false"
click at [316, 321] on label at bounding box center [319, 320] width 7 height 7
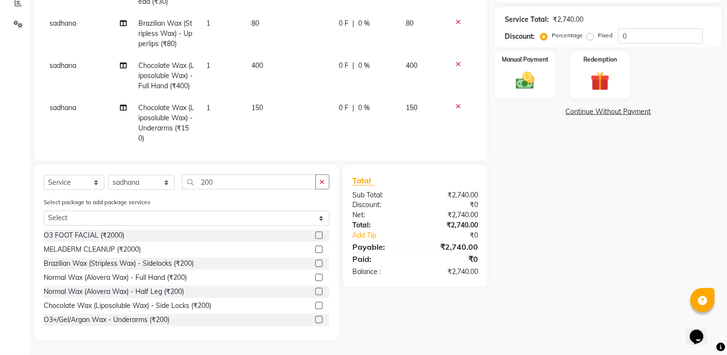
click at [316, 321] on input "checkbox" at bounding box center [319, 320] width 6 height 6
checkbox input "false"
click at [115, 184] on select "Select Stylist [PERSON_NAME] [PERSON_NAME] [PERSON_NAME] KHAMDARE [PERSON_NAME]…" at bounding box center [141, 182] width 67 height 15
select select "62601"
click at [108, 175] on select "Select Stylist [PERSON_NAME] [PERSON_NAME] [PERSON_NAME] KHAMDARE [PERSON_NAME]…" at bounding box center [141, 182] width 67 height 15
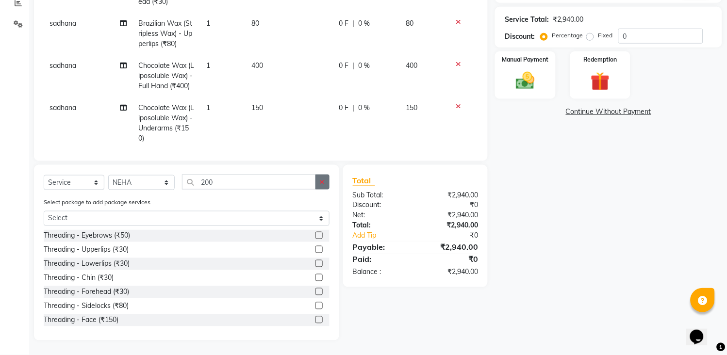
click at [321, 178] on button "button" at bounding box center [323, 182] width 14 height 15
click at [280, 186] on input "text" at bounding box center [256, 182] width 148 height 15
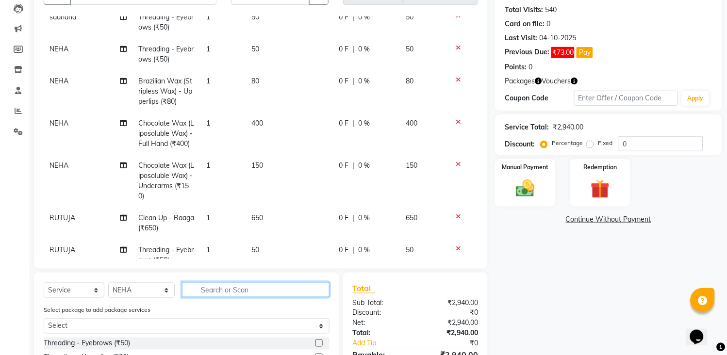
scroll to position [212, 0]
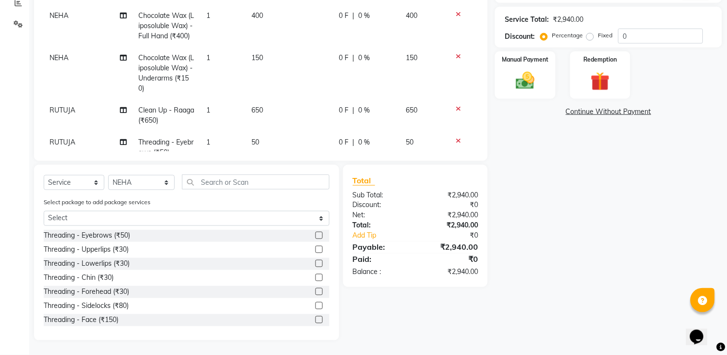
click at [316, 236] on label at bounding box center [319, 235] width 7 height 7
click at [316, 236] on input "checkbox" at bounding box center [319, 236] width 6 height 6
checkbox input "false"
click at [316, 290] on label at bounding box center [319, 291] width 7 height 7
click at [316, 290] on input "checkbox" at bounding box center [319, 292] width 6 height 6
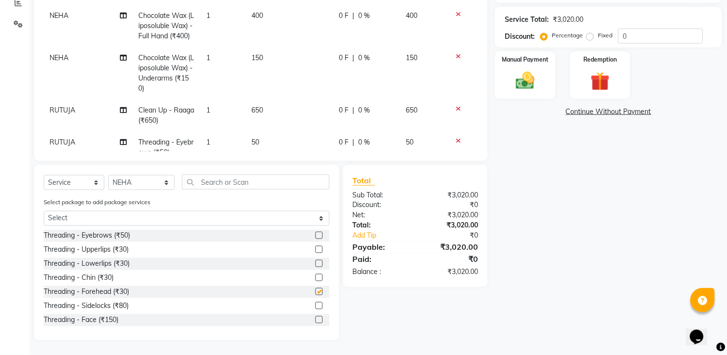
checkbox input "false"
click at [527, 88] on img at bounding box center [526, 81] width 32 height 23
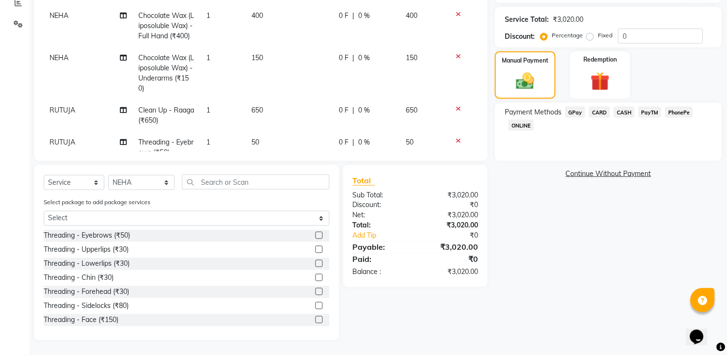
click at [572, 112] on span "GPay" at bounding box center [576, 112] width 20 height 11
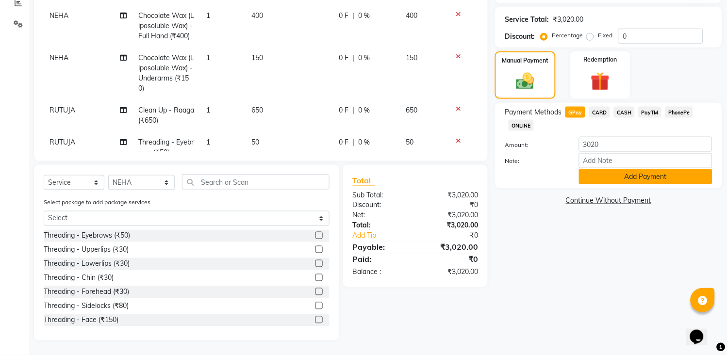
click at [670, 184] on button "Add Payment" at bounding box center [646, 176] width 134 height 15
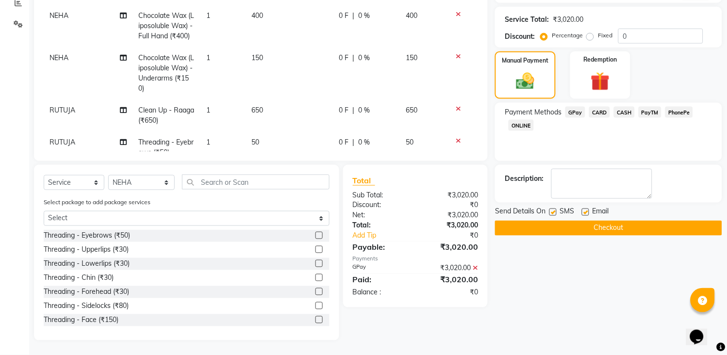
click at [629, 231] on button "Checkout" at bounding box center [608, 228] width 227 height 15
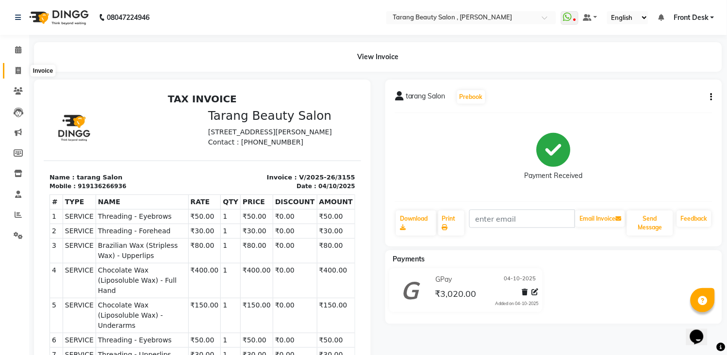
click at [19, 74] on icon at bounding box center [18, 70] width 5 height 7
select select "service"
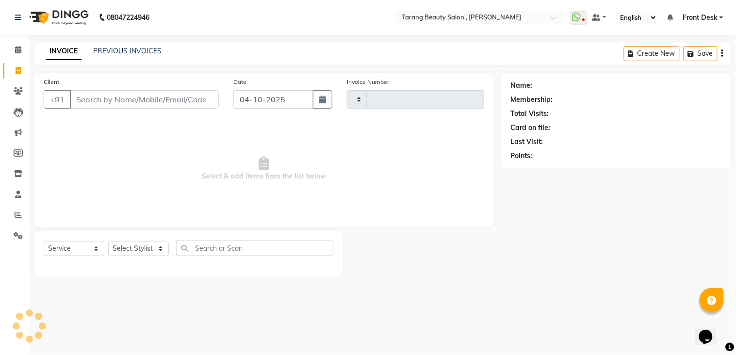
type input "3156"
select select "5133"
type input "0"
